Goal: Download file/media: Download file/media

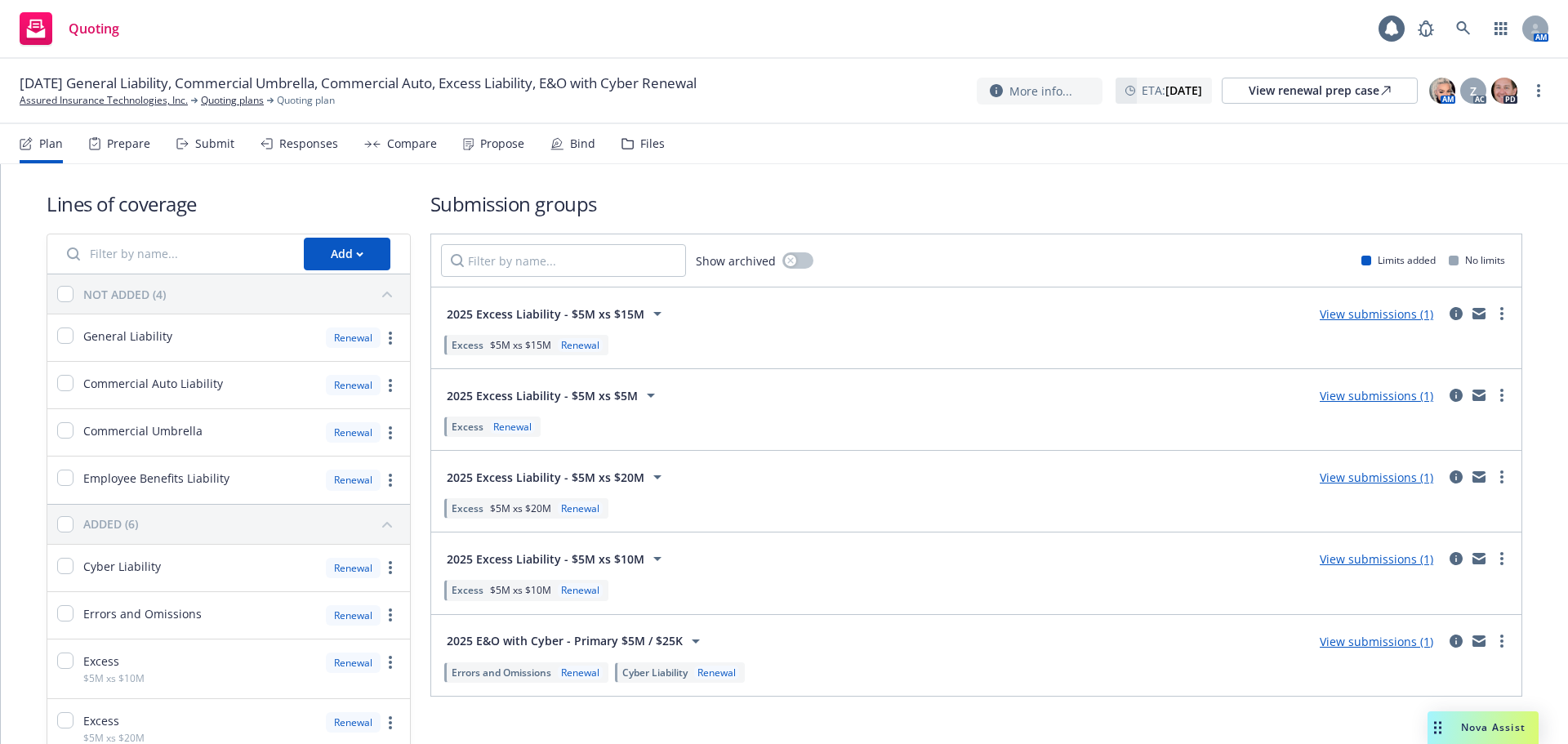
click at [635, 155] on div "Files" at bounding box center [643, 143] width 44 height 39
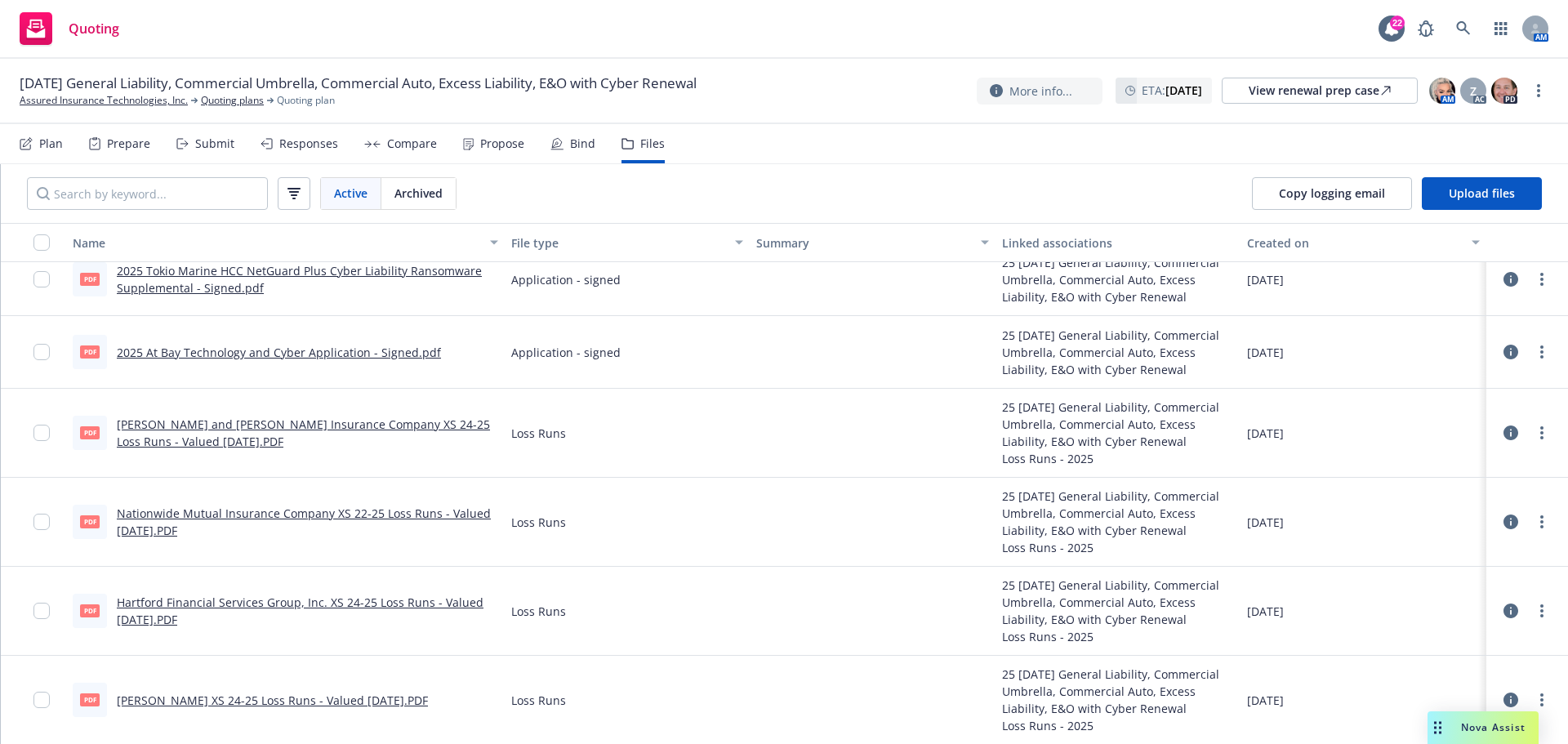
scroll to position [245, 0]
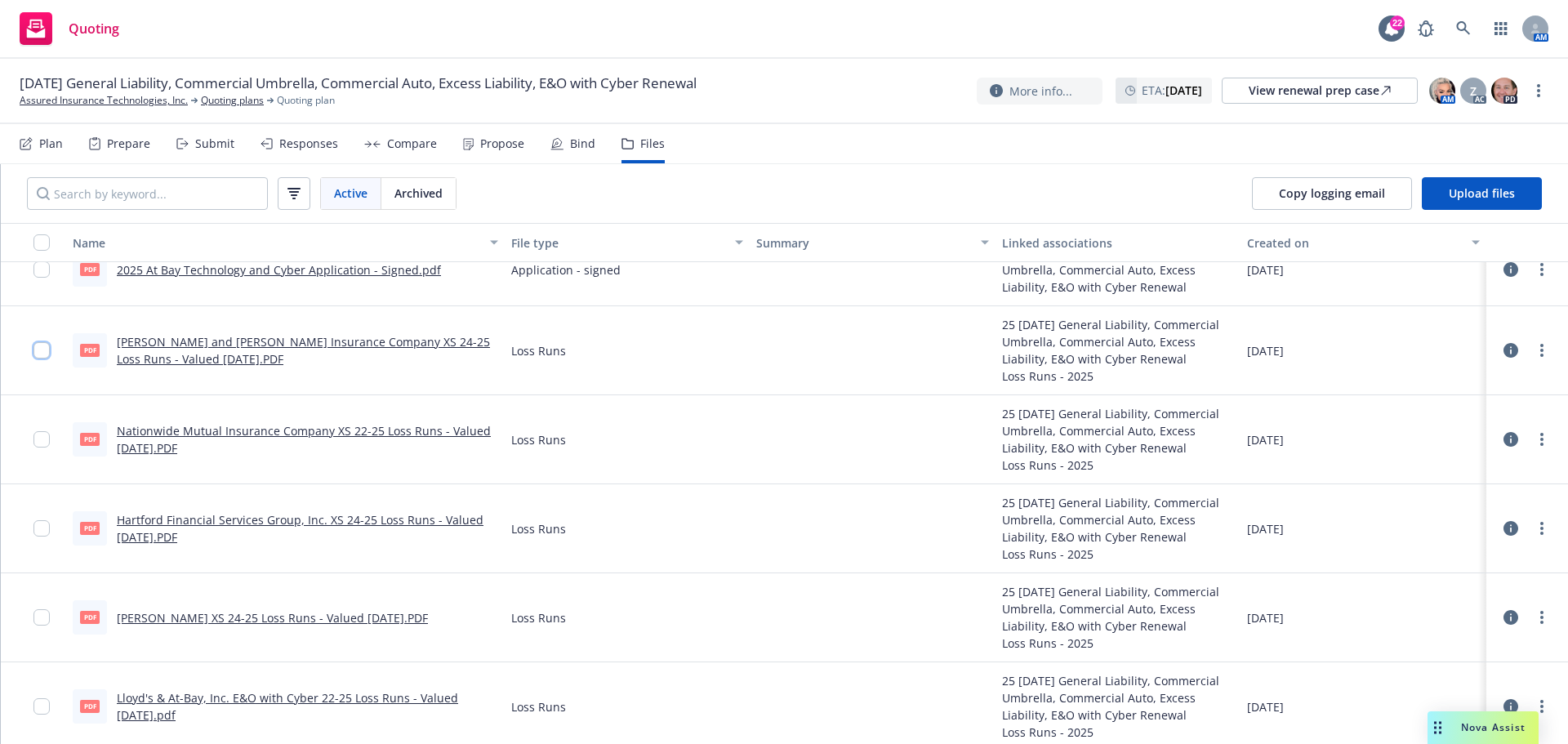
click at [46, 353] on input "checkbox" at bounding box center [42, 351] width 17 height 17
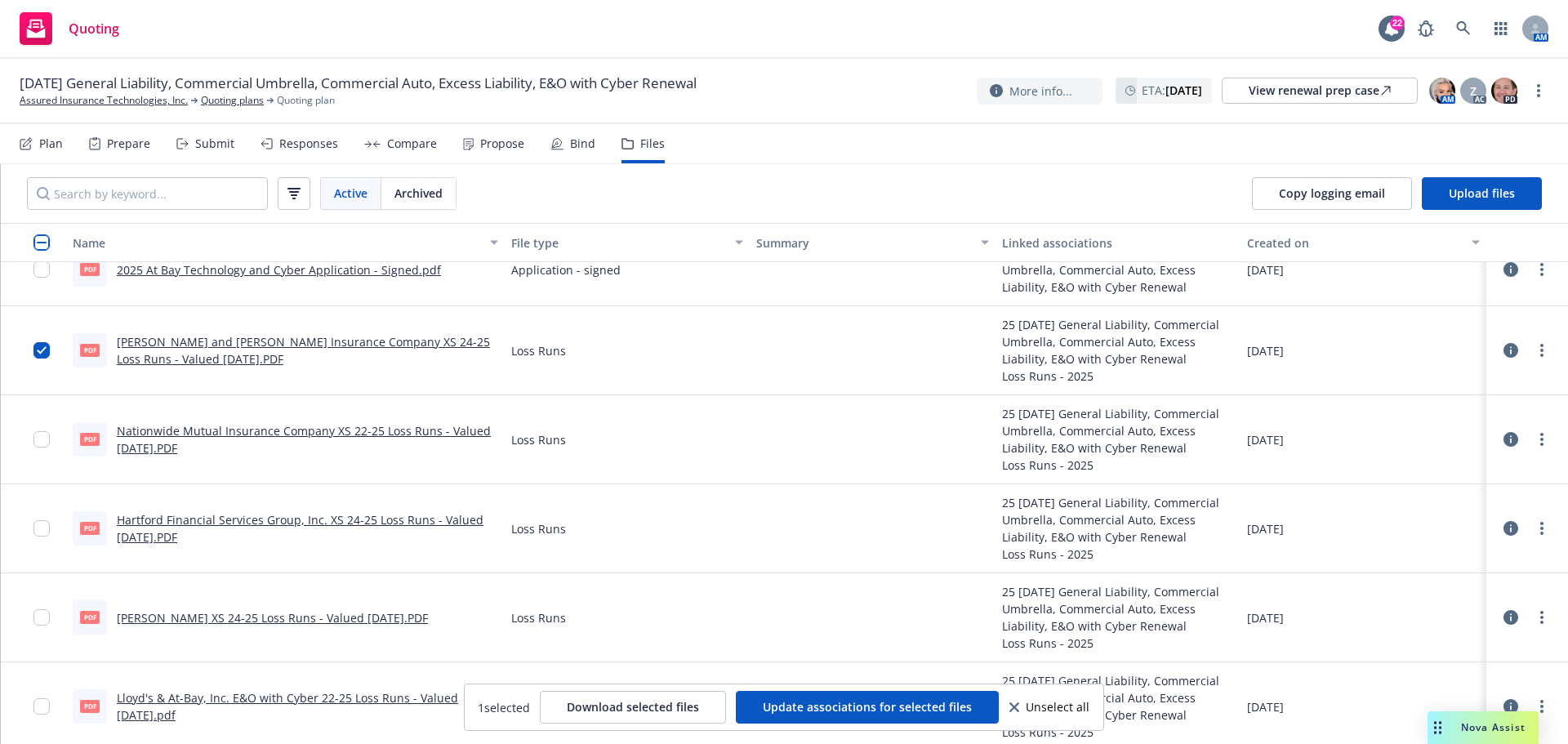
click at [50, 445] on div at bounding box center [47, 439] width 26 height 69
click at [47, 445] on input "checkbox" at bounding box center [42, 440] width 17 height 17
click at [40, 617] on input "checkbox" at bounding box center [42, 618] width 17 height 17
click at [40, 708] on input "checkbox" at bounding box center [42, 707] width 17 height 17
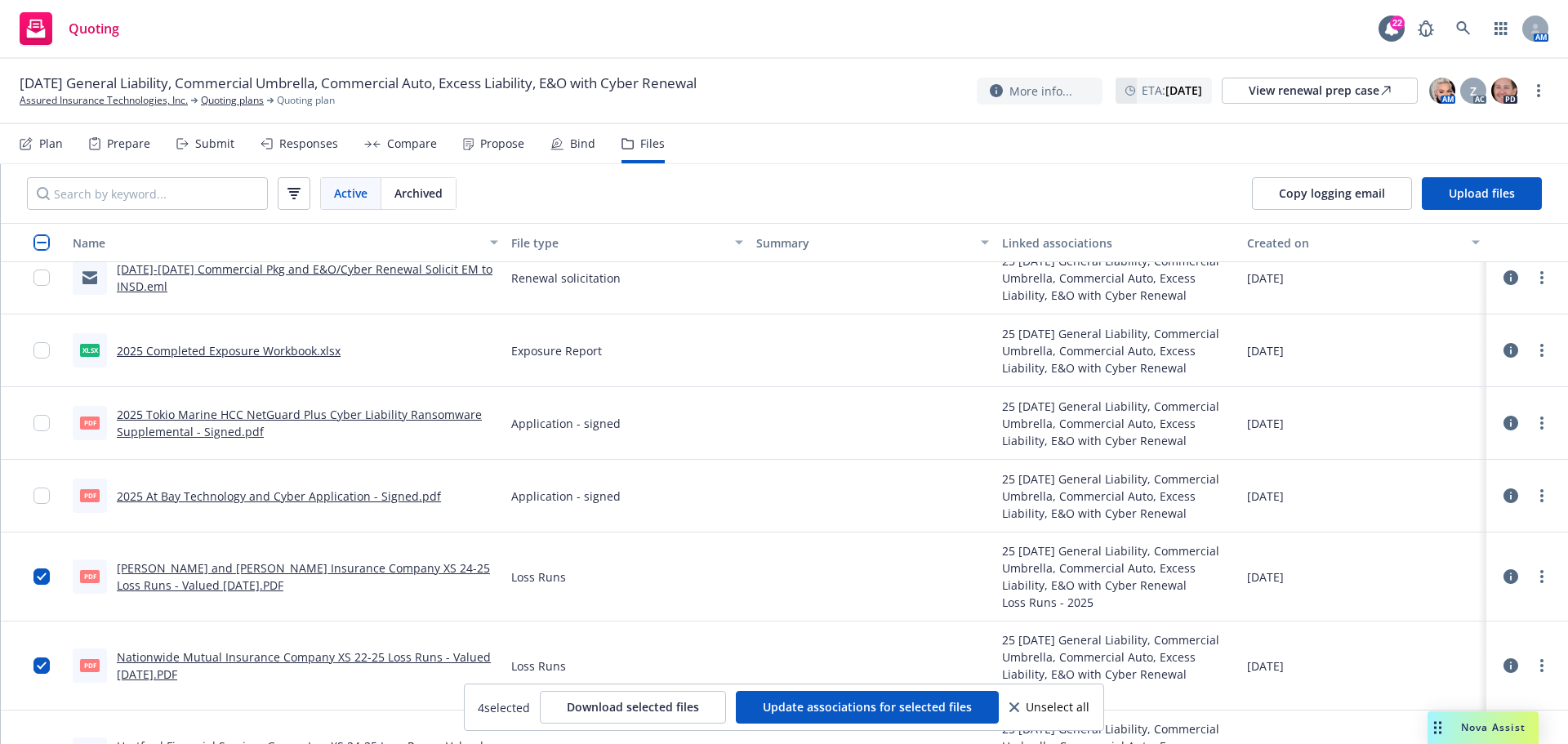
scroll to position [0, 0]
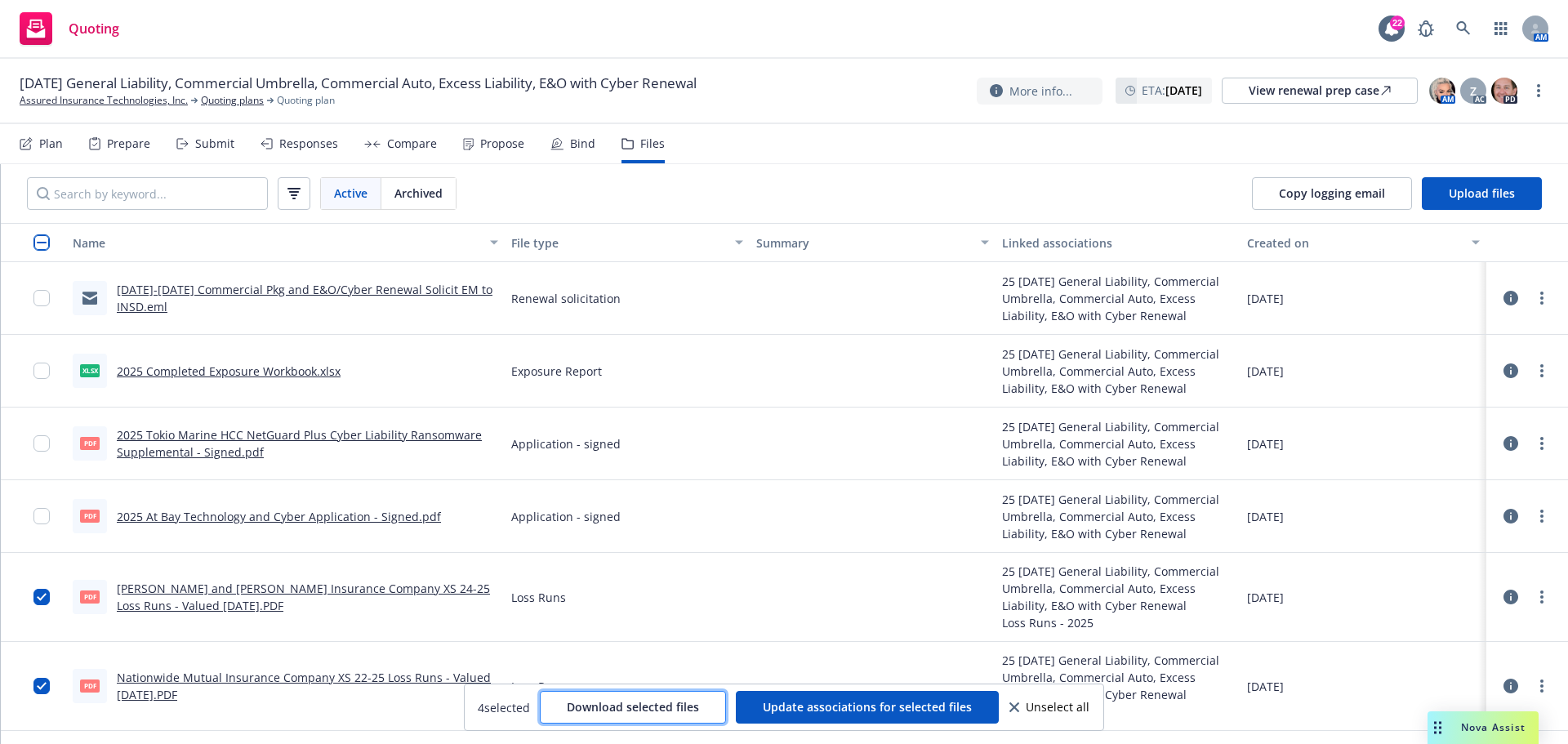
click at [584, 692] on button "Download selected files" at bounding box center [632, 707] width 186 height 33
click at [166, 103] on link "Assured Insurance Technologies, Inc." at bounding box center [103, 100] width 168 height 15
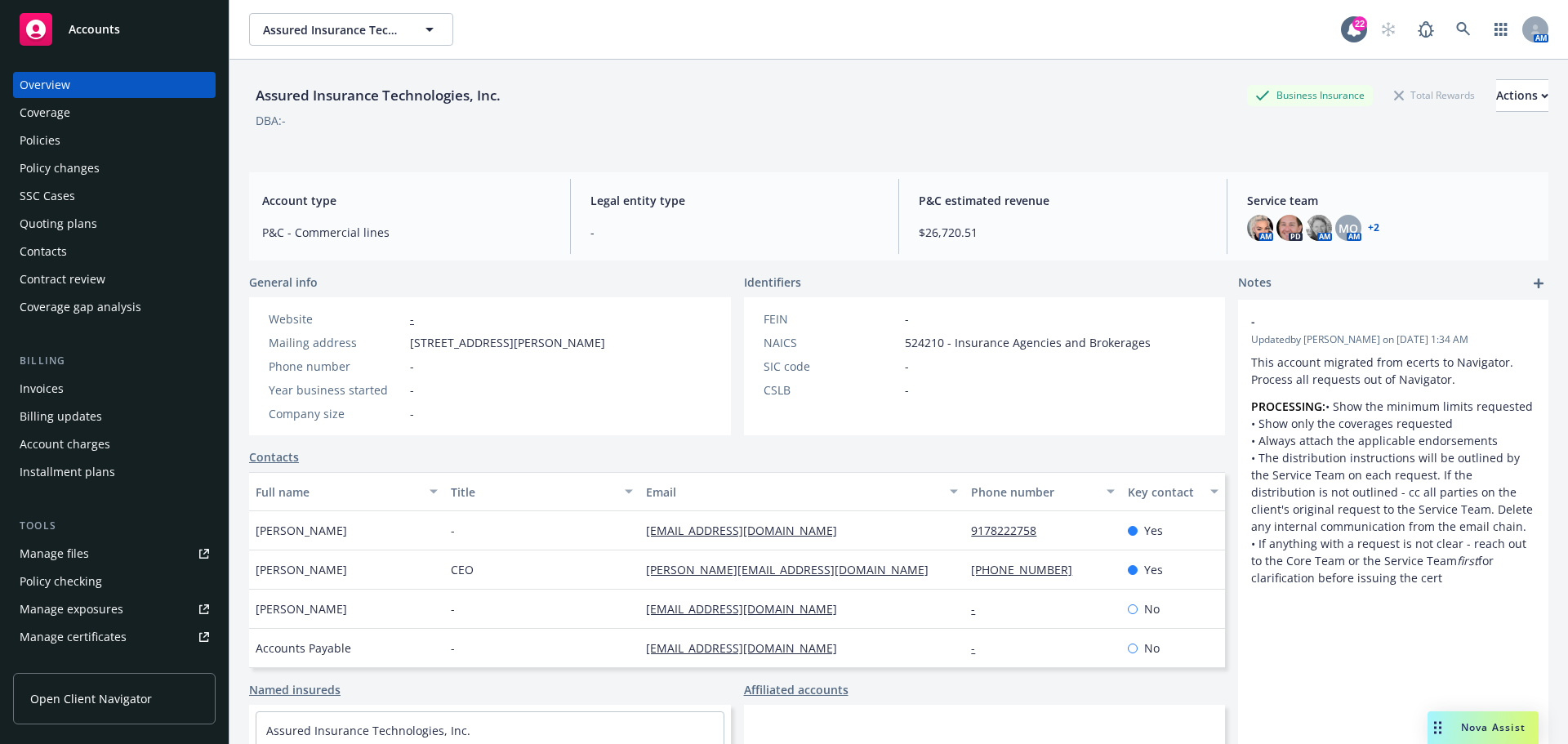
click at [38, 155] on div "Policy changes" at bounding box center [60, 168] width 80 height 26
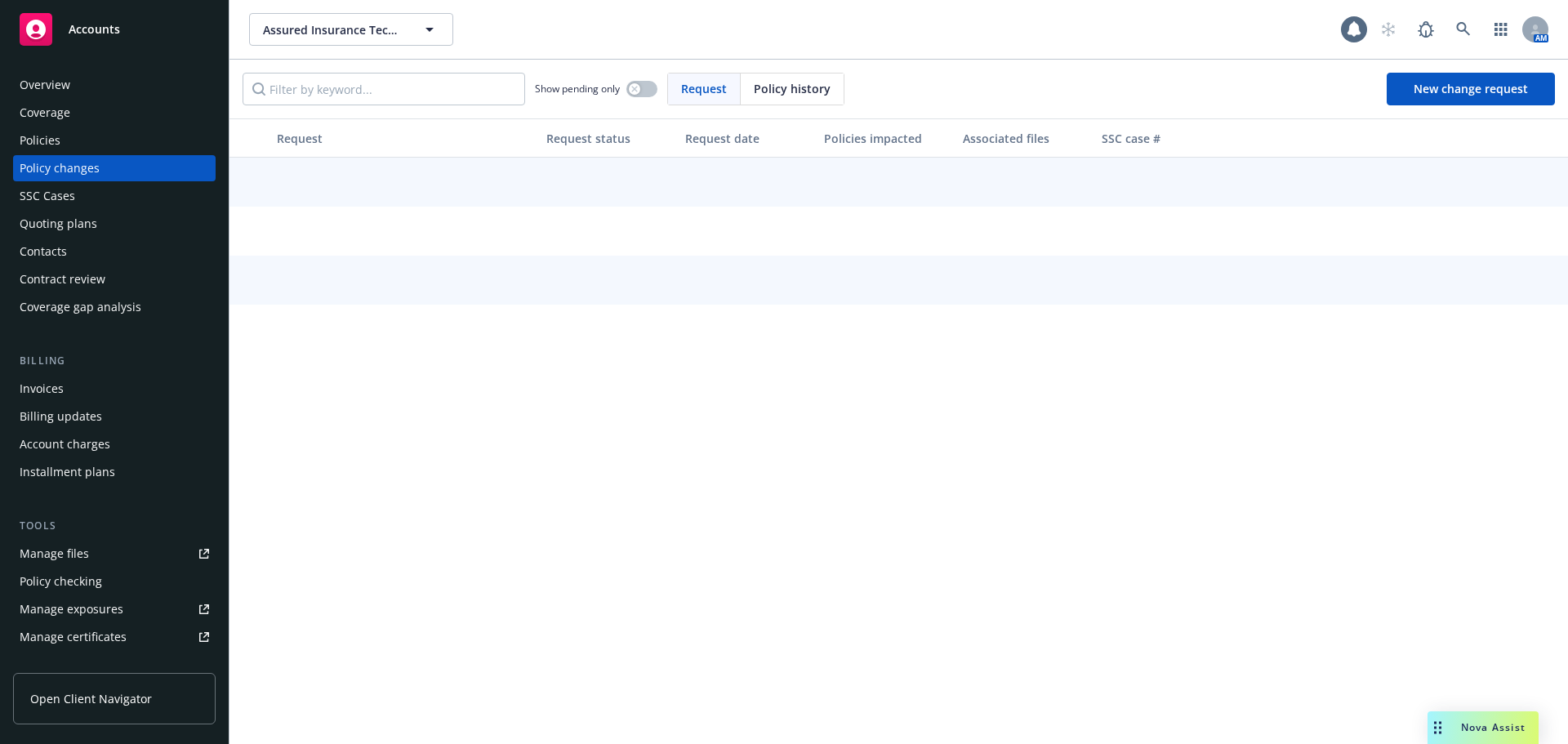
click at [51, 138] on div "Policies" at bounding box center [40, 140] width 41 height 26
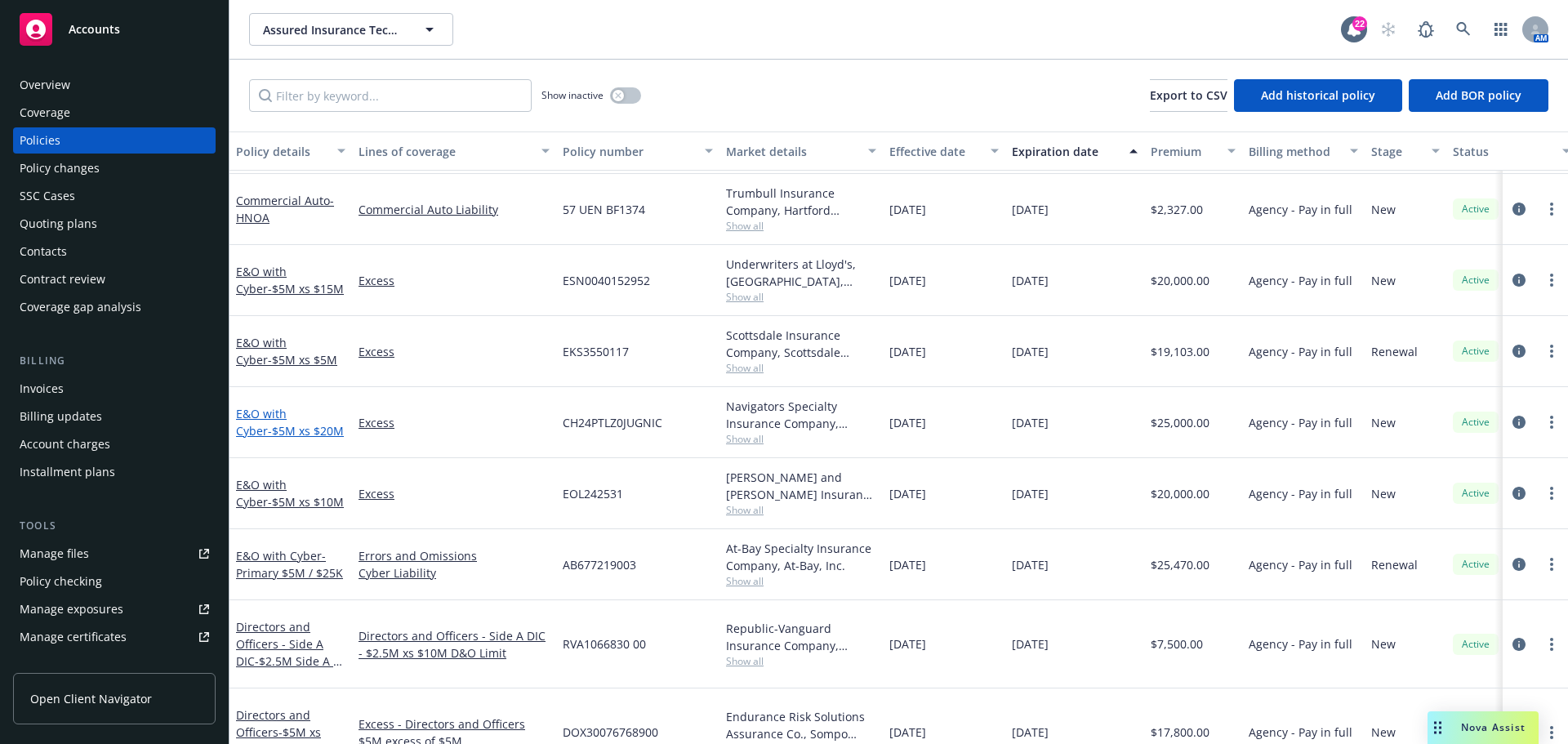
scroll to position [164, 0]
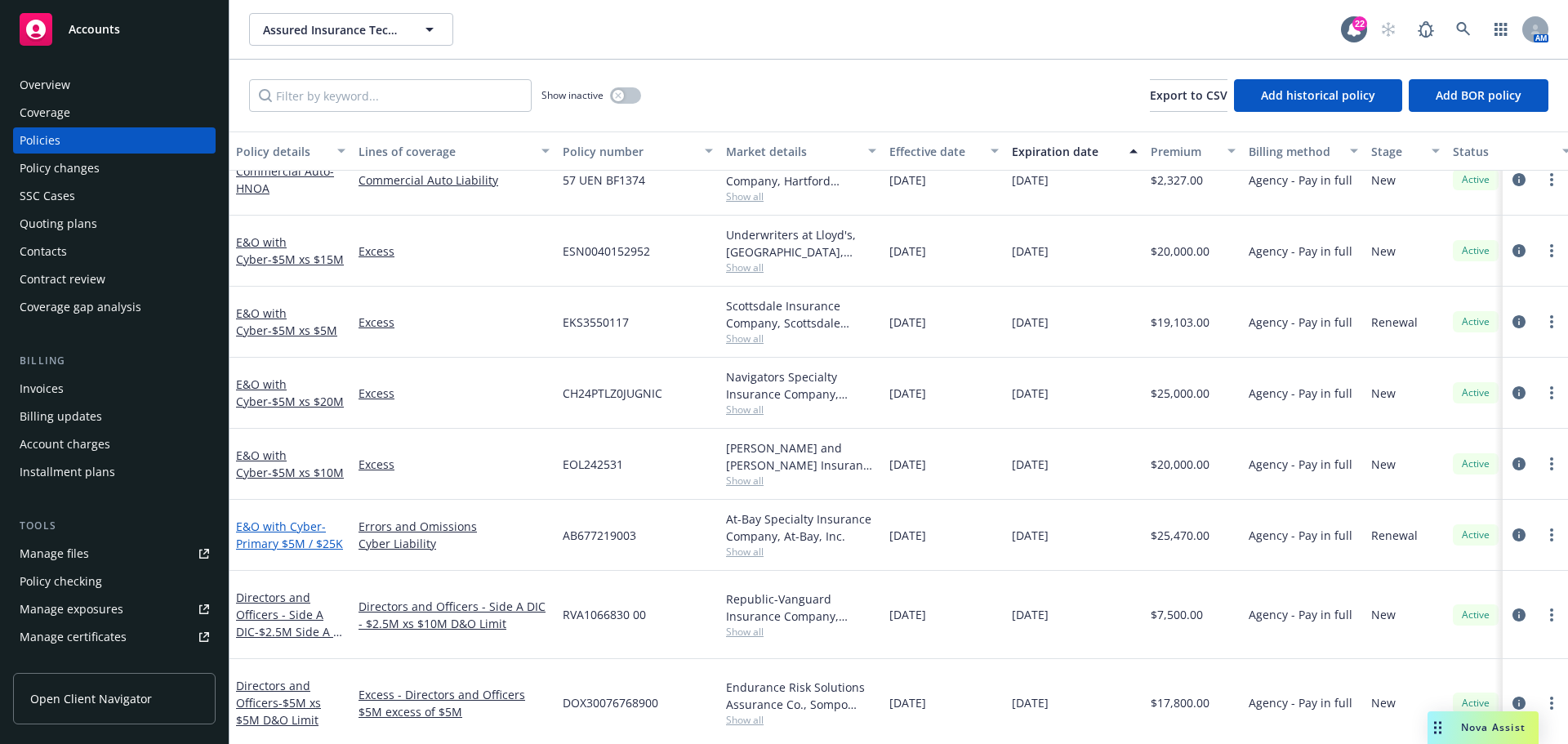
click at [287, 533] on link "E&O with Cyber - Primary $5M / $25K" at bounding box center [289, 534] width 107 height 33
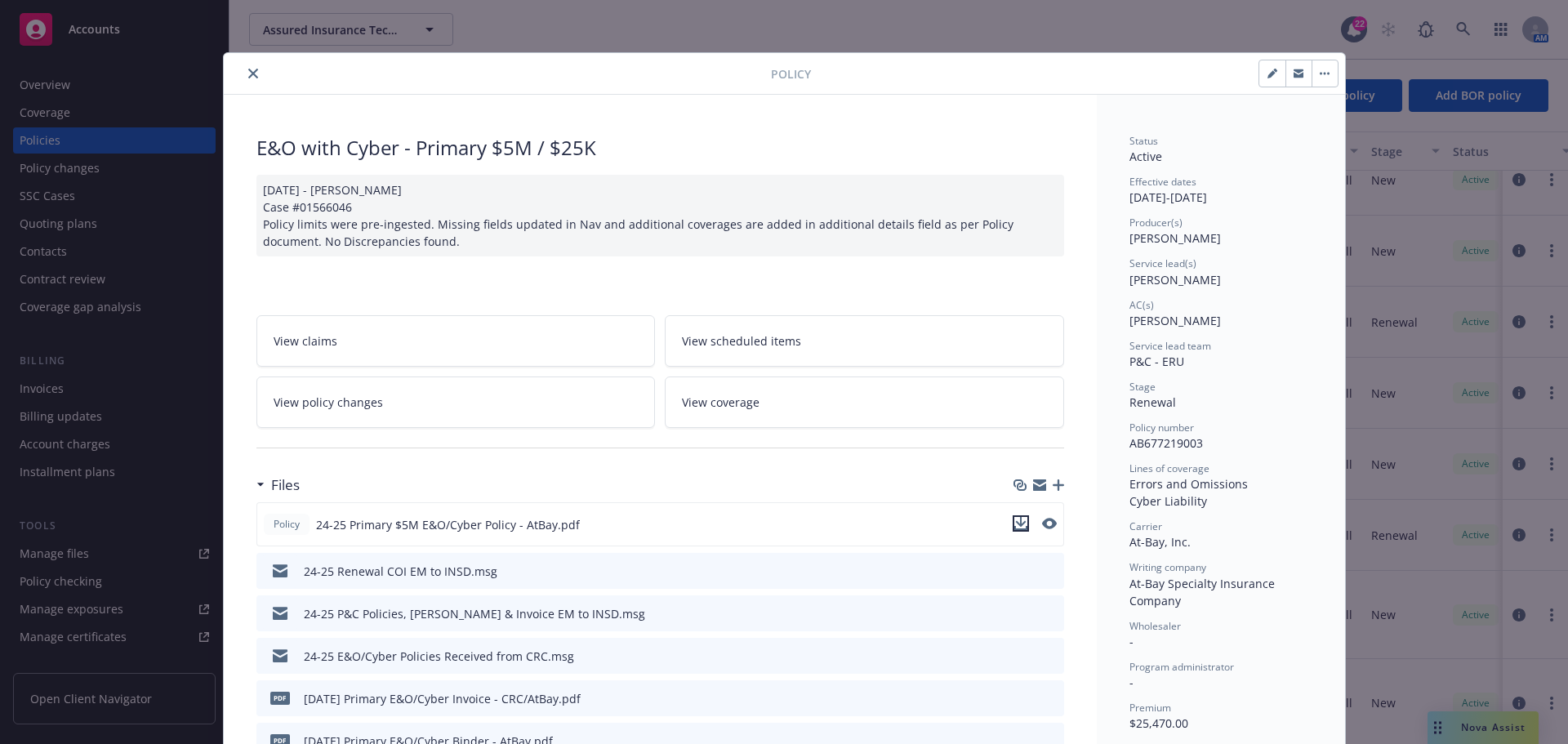
click at [1015, 518] on icon "download file" at bounding box center [1019, 522] width 10 height 10
click at [248, 75] on icon "close" at bounding box center [253, 73] width 10 height 10
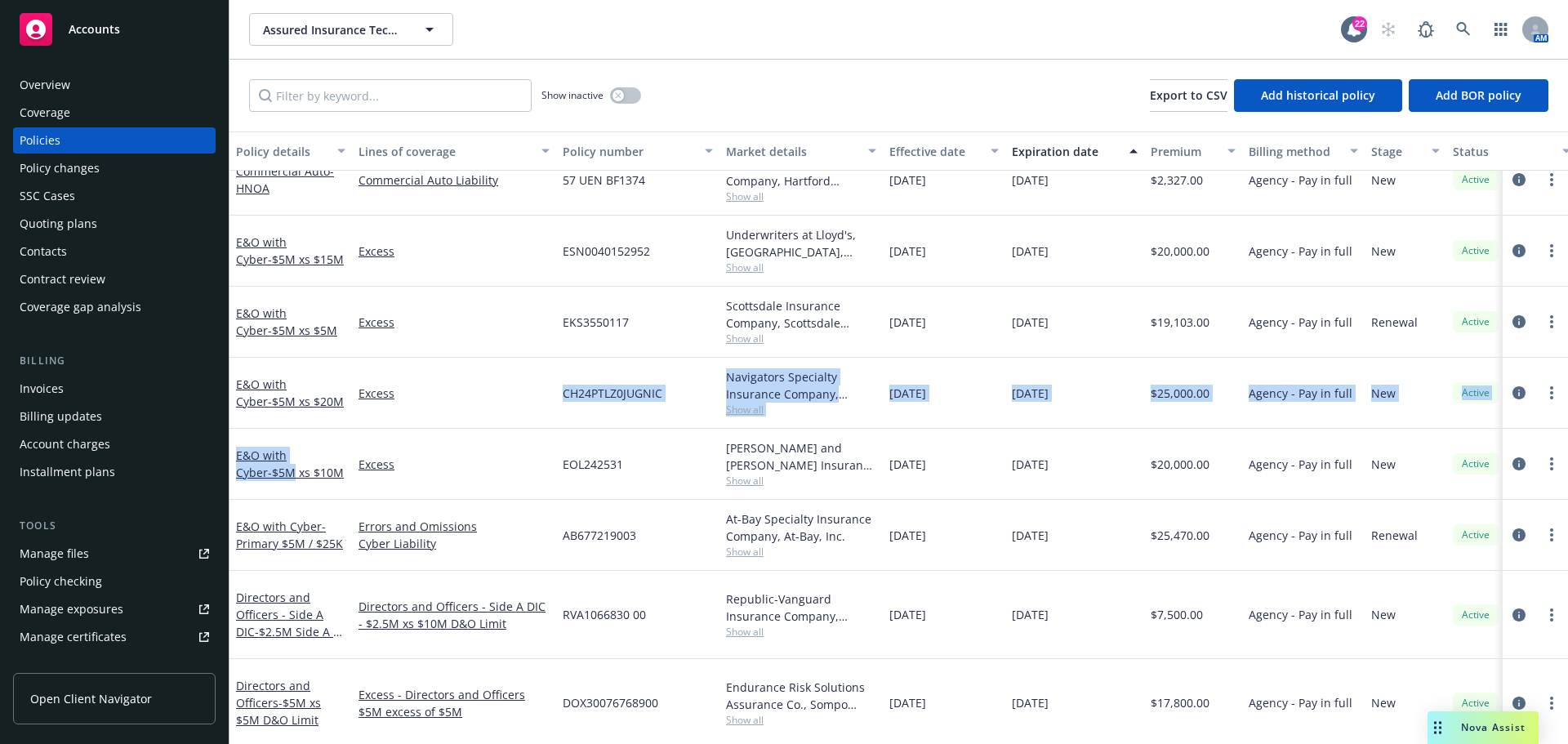
drag, startPoint x: 258, startPoint y: 465, endPoint x: 453, endPoint y: 380, distance: 212.7
click at [453, 380] on div "Commercial Umbrella - $25M / $10K Commercial Umbrella 57 XHU BL8MWV Hartford Ca…" at bounding box center [1017, 399] width 1575 height 653
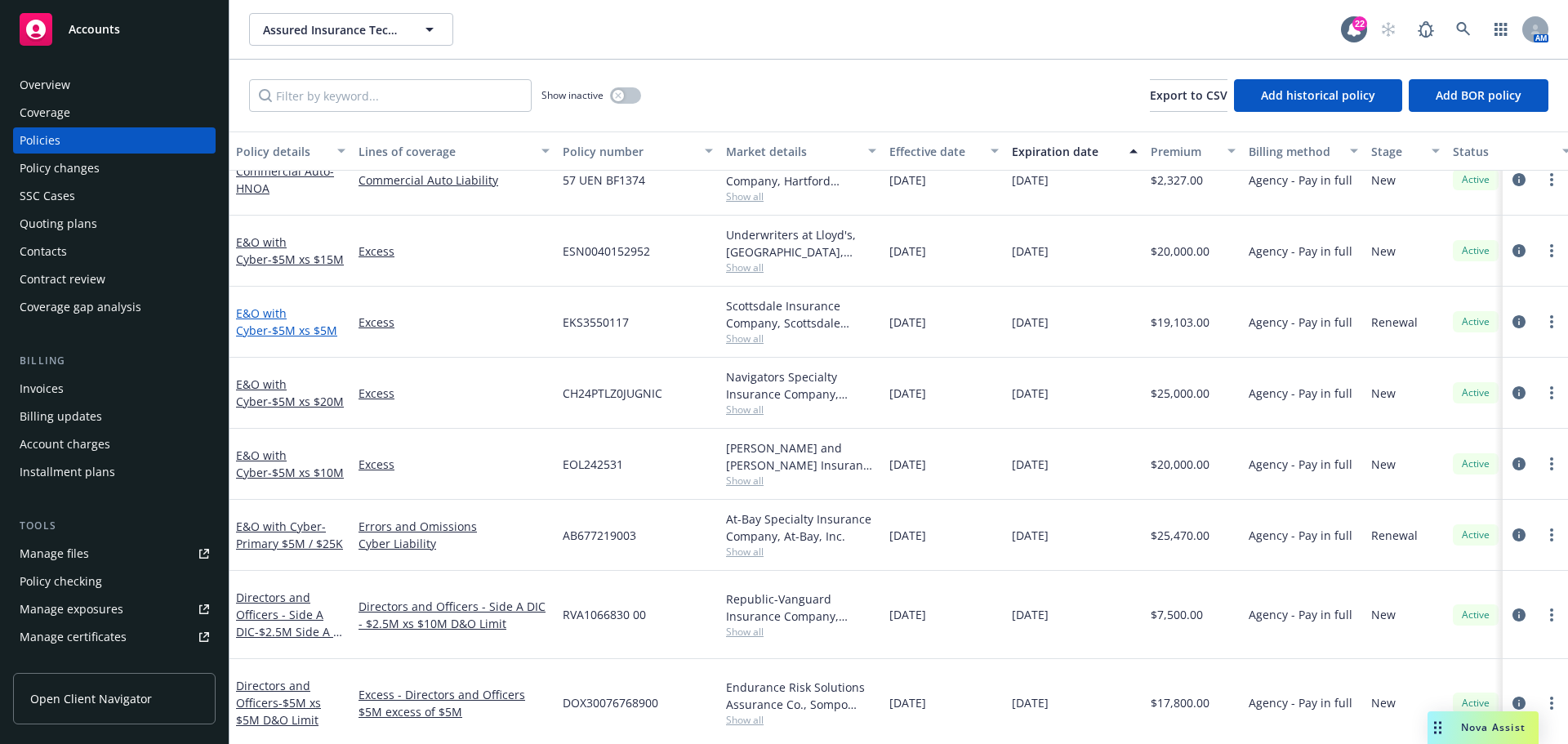
click at [282, 318] on link "E&O with Cyber - $5M xs $5M" at bounding box center [286, 321] width 101 height 33
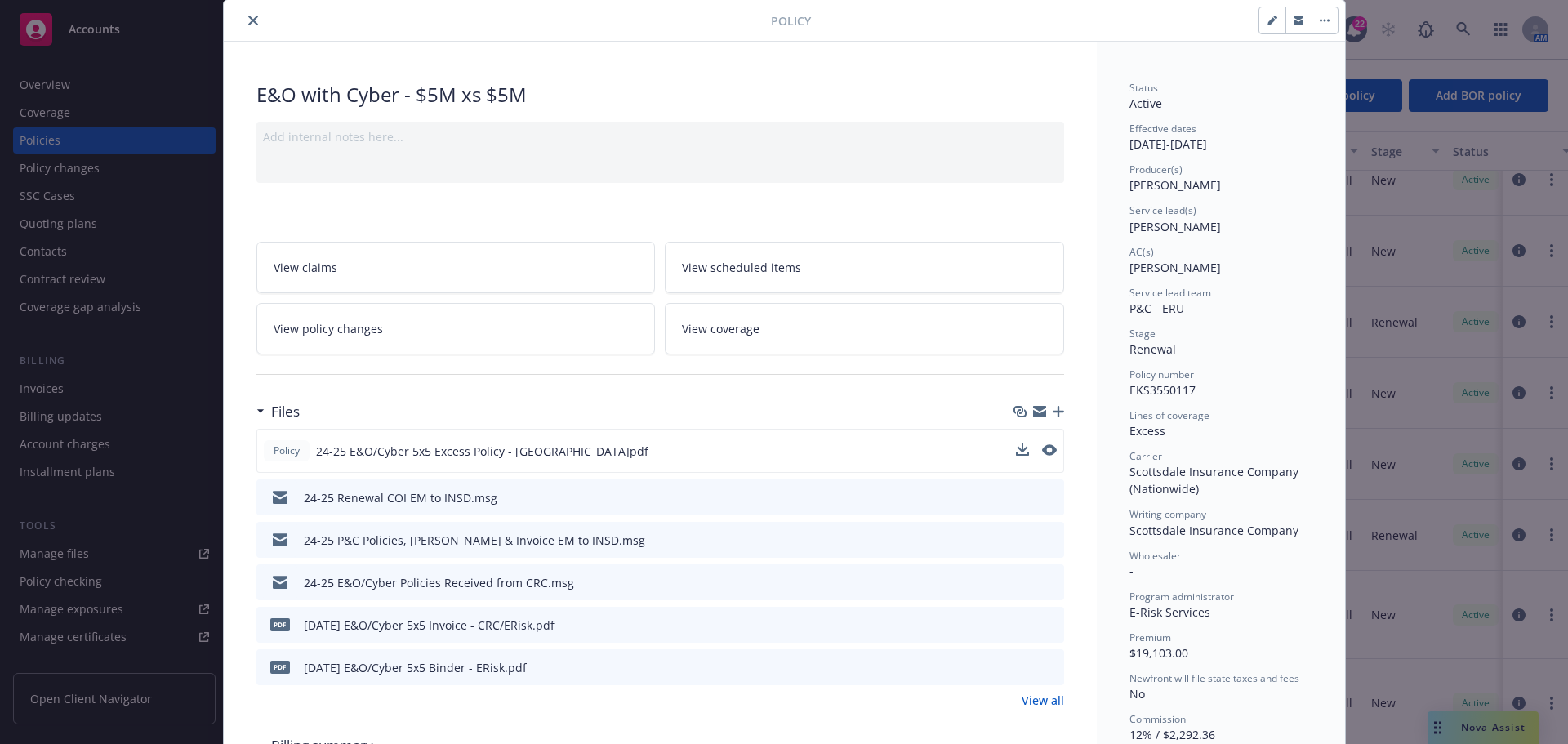
scroll to position [82, 0]
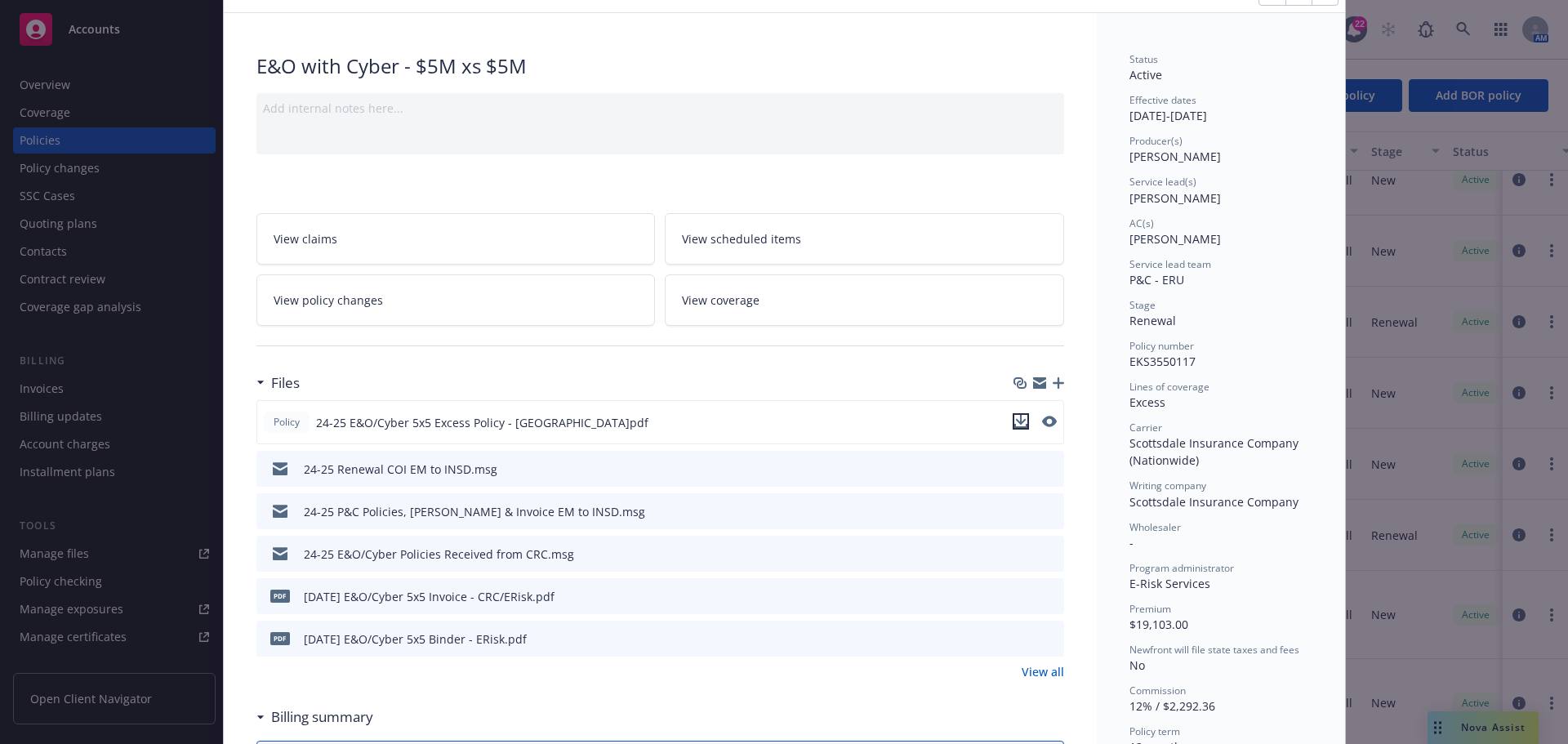
click at [1014, 426] on icon "download file" at bounding box center [1020, 426] width 13 height 4
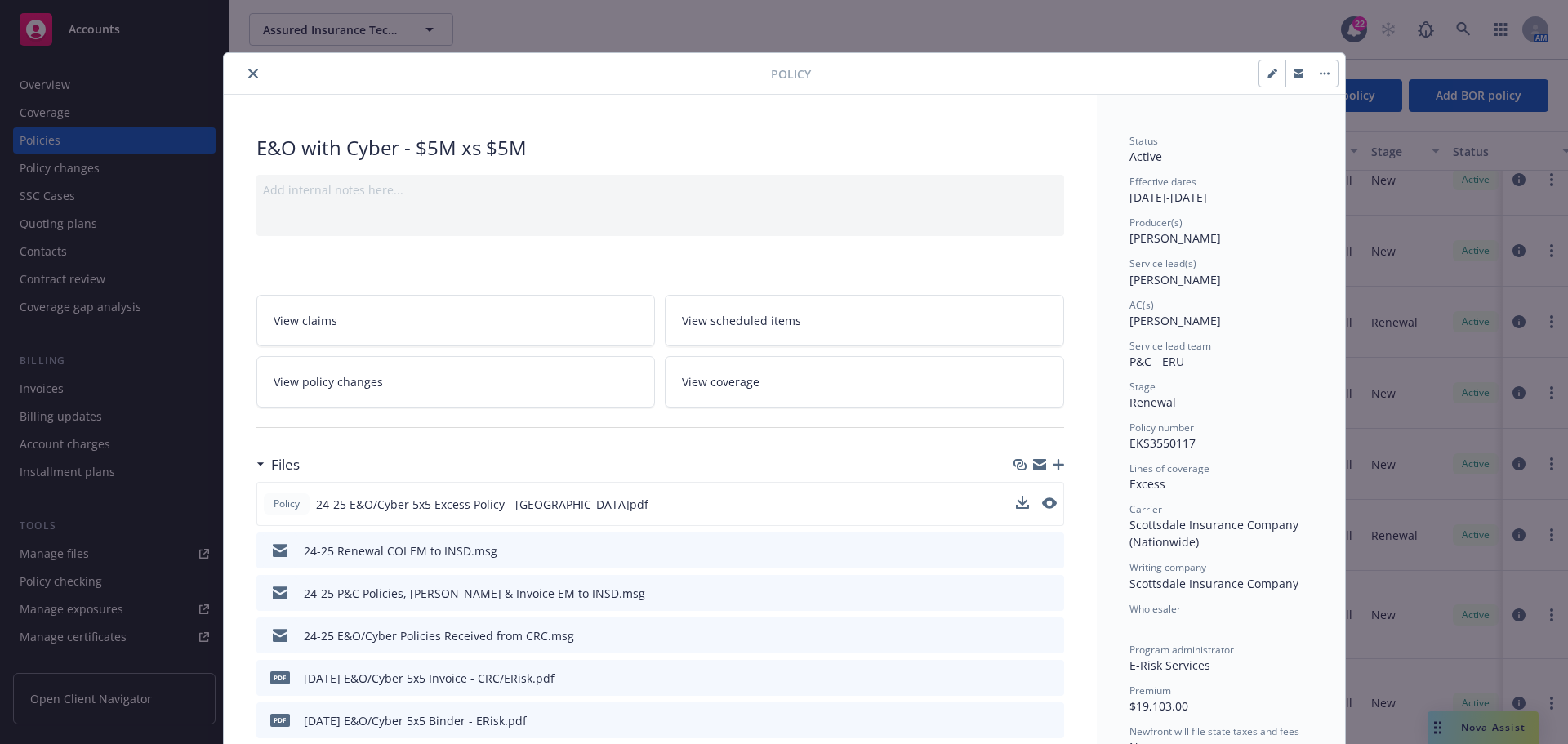
click at [248, 70] on icon "close" at bounding box center [253, 73] width 10 height 10
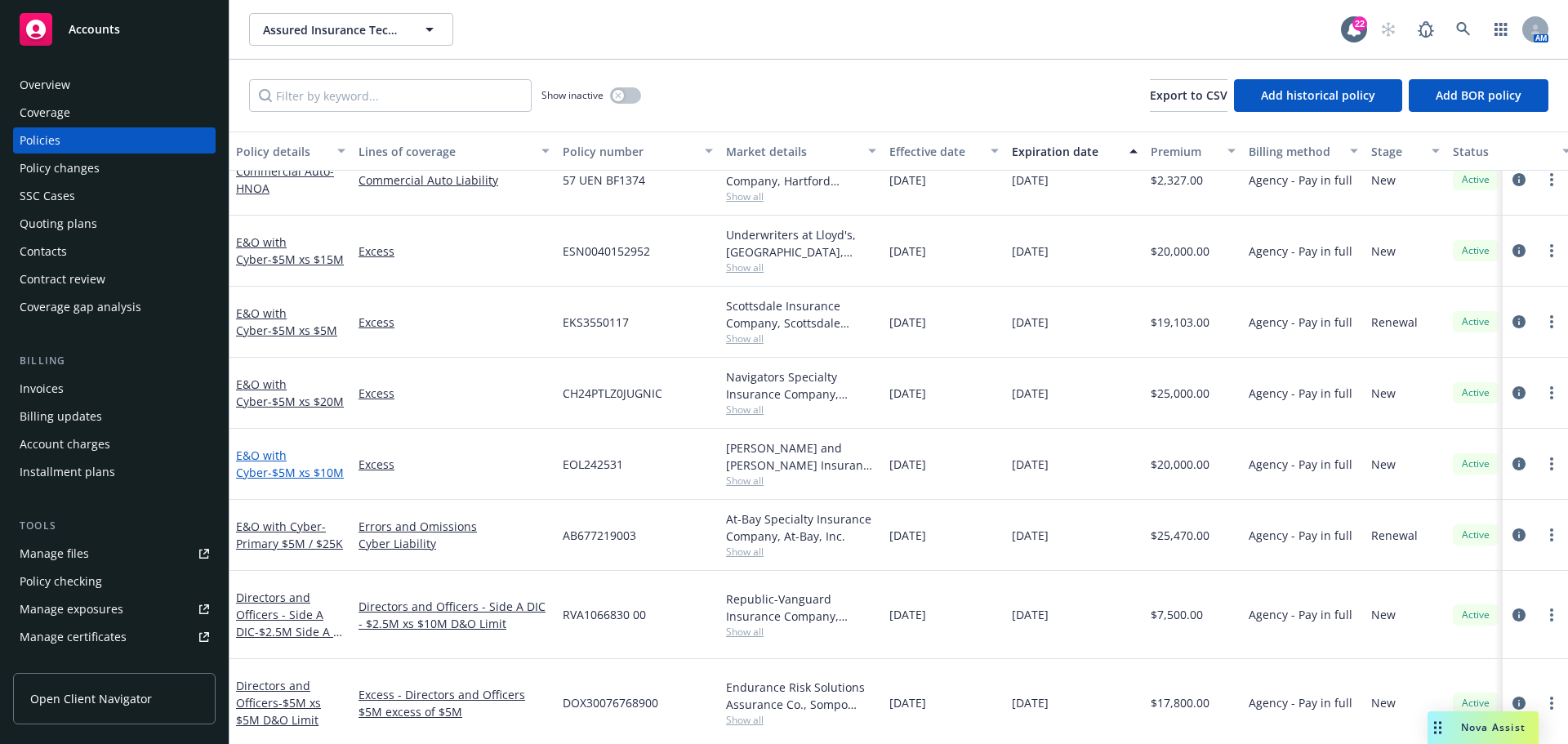
click at [274, 474] on span "- $5M xs $10M" at bounding box center [306, 472] width 76 height 16
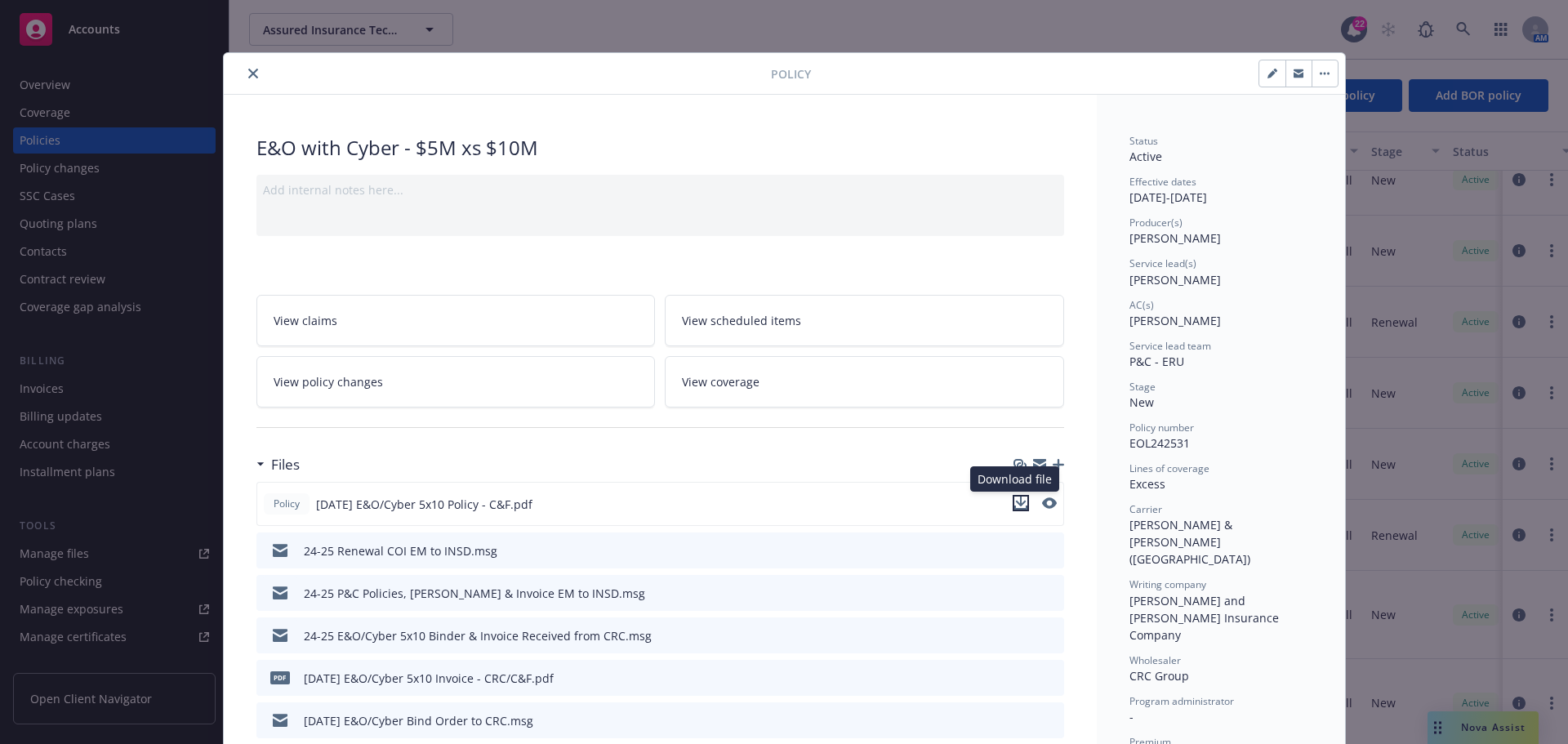
click at [1019, 506] on icon "download file" at bounding box center [1020, 503] width 13 height 13
click at [248, 73] on icon "close" at bounding box center [253, 73] width 10 height 10
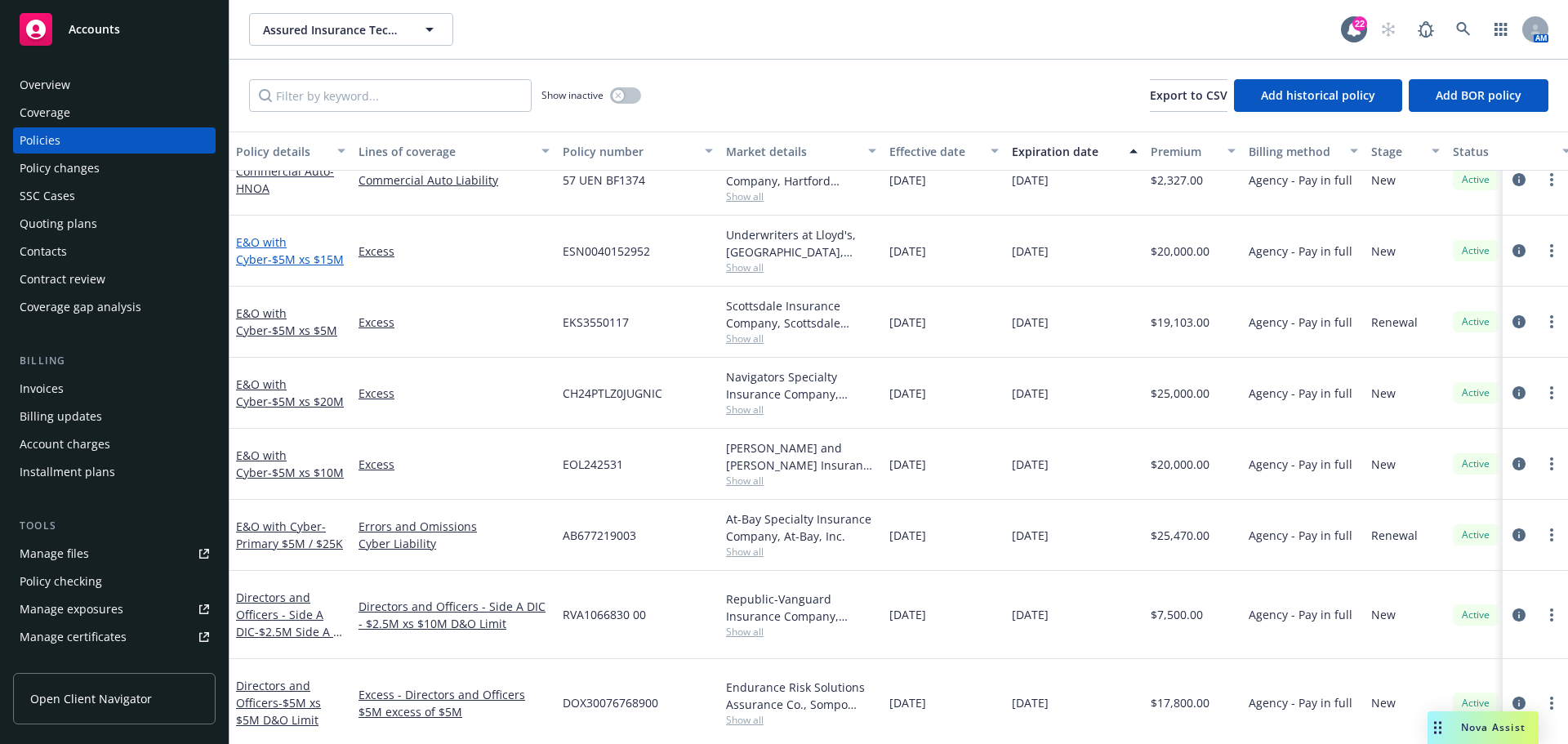
click at [285, 262] on span "- $5M xs $15M" at bounding box center [306, 259] width 76 height 16
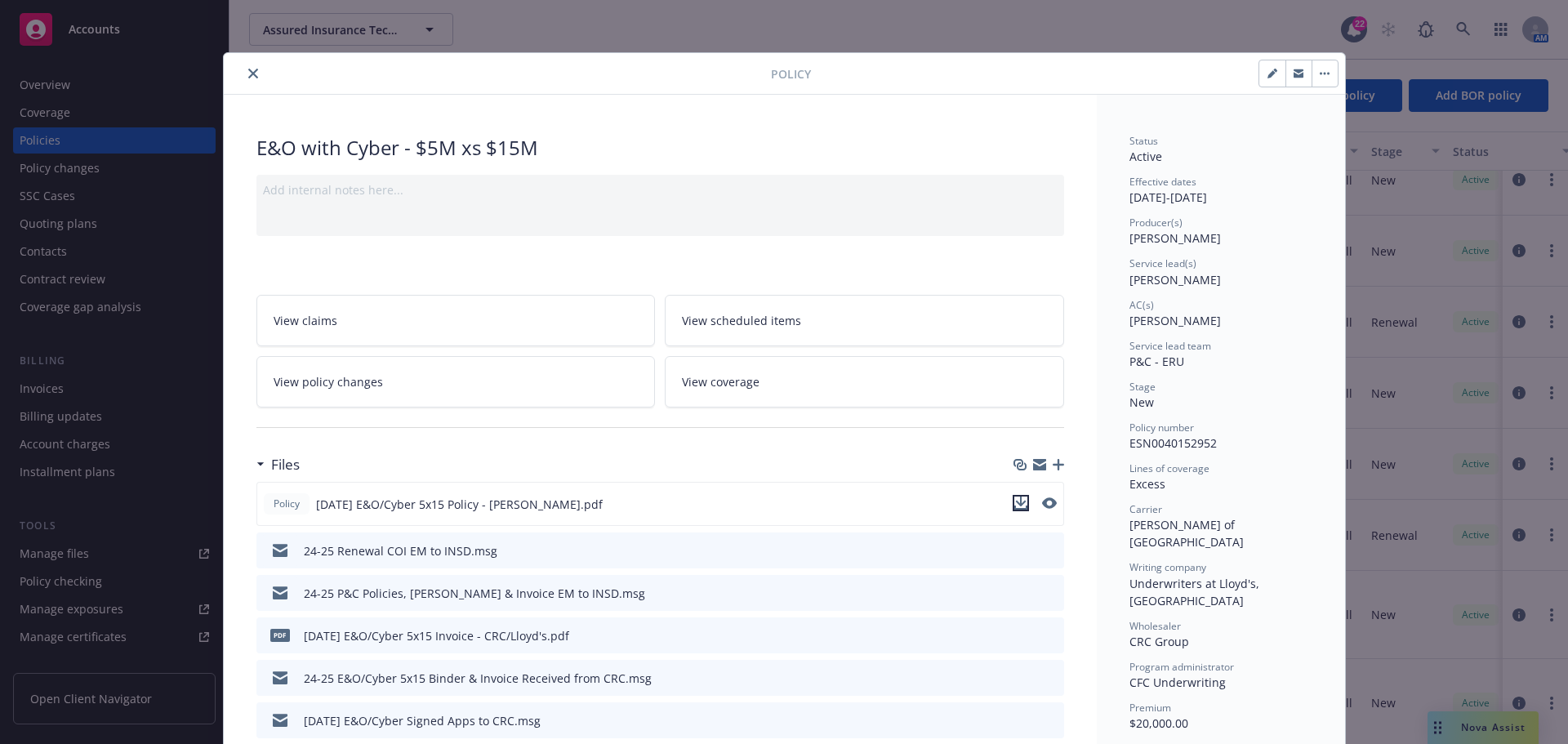
click at [1014, 498] on icon "download file" at bounding box center [1020, 503] width 13 height 13
click at [251, 71] on icon "close" at bounding box center [253, 73] width 10 height 10
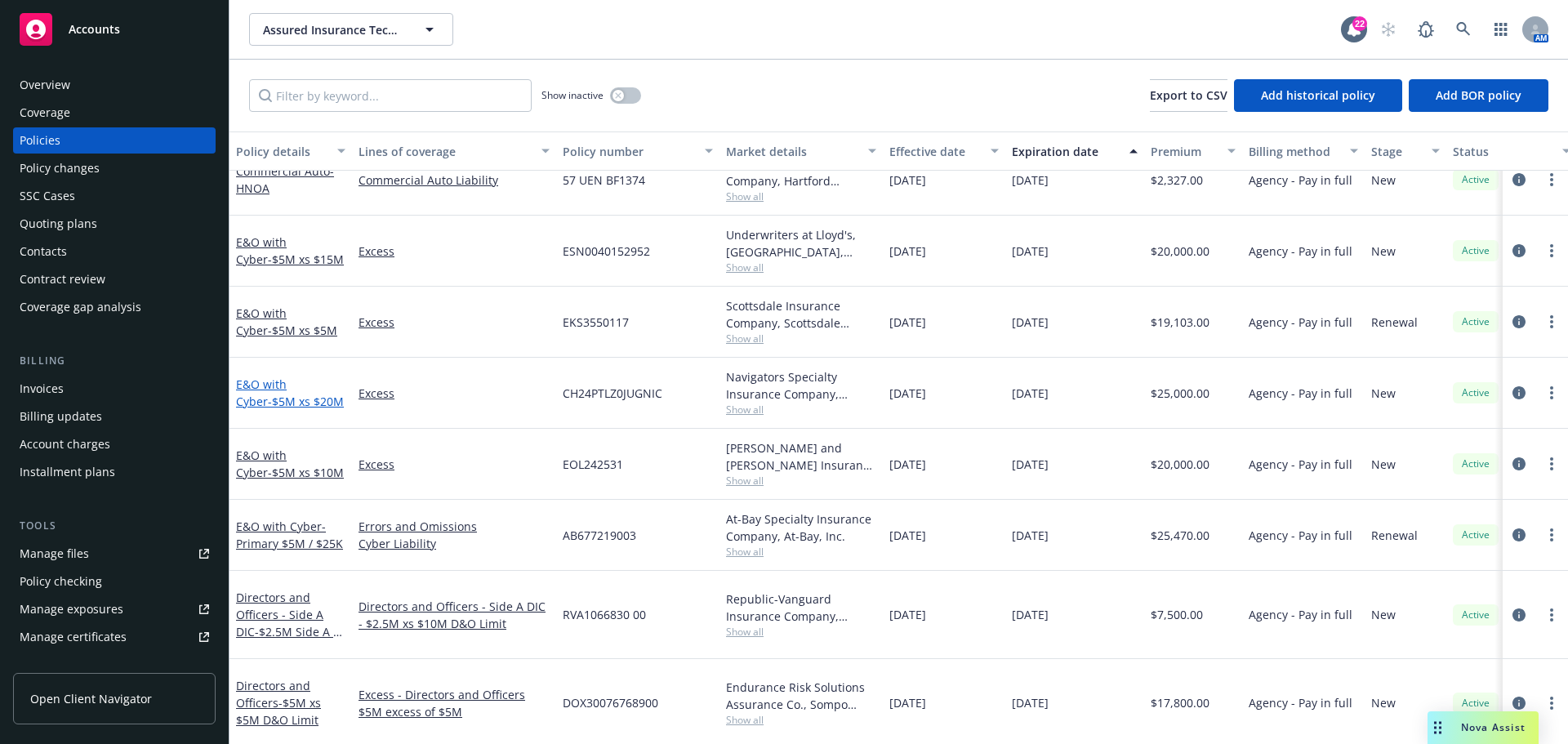
click at [271, 401] on span "- $5M xs $20M" at bounding box center [306, 401] width 76 height 16
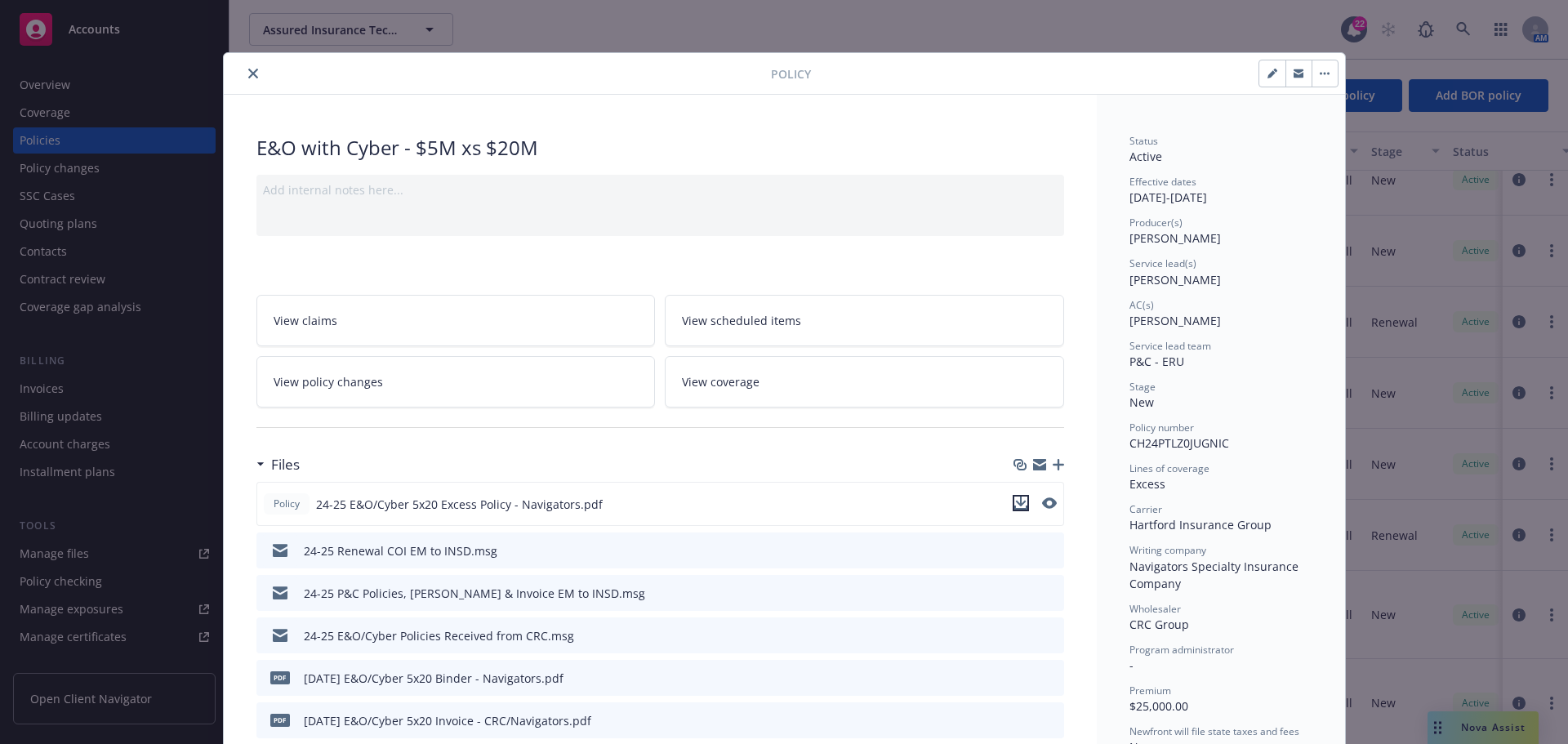
click at [1018, 499] on icon "download file" at bounding box center [1020, 503] width 13 height 13
drag, startPoint x: 252, startPoint y: 64, endPoint x: 246, endPoint y: 72, distance: 10.0
click at [248, 70] on div at bounding box center [500, 73] width 540 height 20
click at [248, 72] on icon "close" at bounding box center [253, 73] width 10 height 10
